Goal: Transaction & Acquisition: Purchase product/service

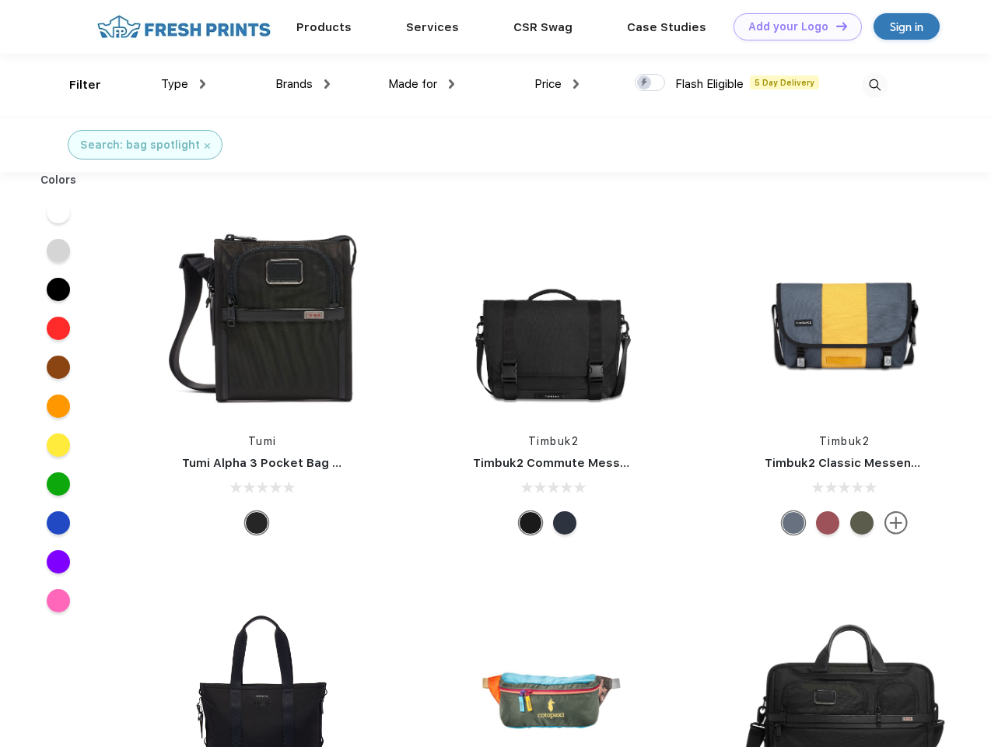
click at [792, 26] on link "Add your Logo Design Tool" at bounding box center [797, 26] width 128 height 27
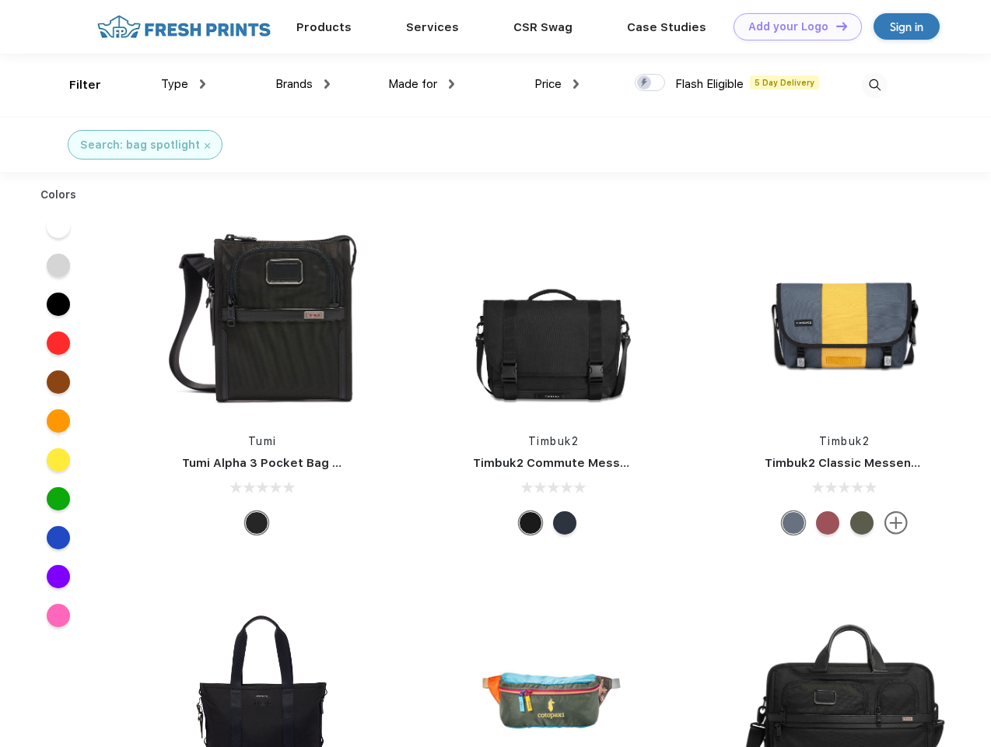
click at [0, 0] on div "Design Tool" at bounding box center [0, 0] width 0 height 0
click at [834, 26] on link "Add your Logo Design Tool" at bounding box center [797, 26] width 128 height 27
click at [75, 85] on div "Filter" at bounding box center [85, 85] width 32 height 18
click at [184, 84] on span "Type" at bounding box center [174, 84] width 27 height 14
click at [303, 84] on span "Brands" at bounding box center [293, 84] width 37 height 14
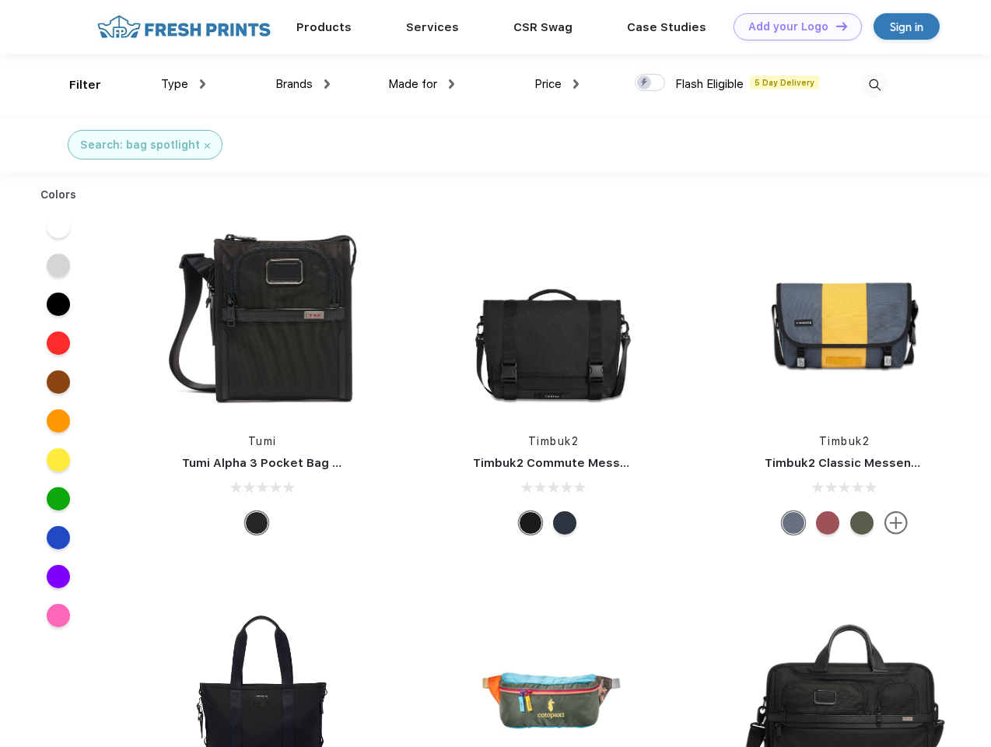
click at [422, 84] on span "Made for" at bounding box center [412, 84] width 49 height 14
click at [557, 84] on span "Price" at bounding box center [547, 84] width 27 height 14
click at [650, 83] on div at bounding box center [650, 82] width 30 height 17
click at [645, 83] on input "checkbox" at bounding box center [640, 78] width 10 height 10
click at [874, 85] on img at bounding box center [875, 85] width 26 height 26
